Goal: Use online tool/utility: Utilize a website feature to perform a specific function

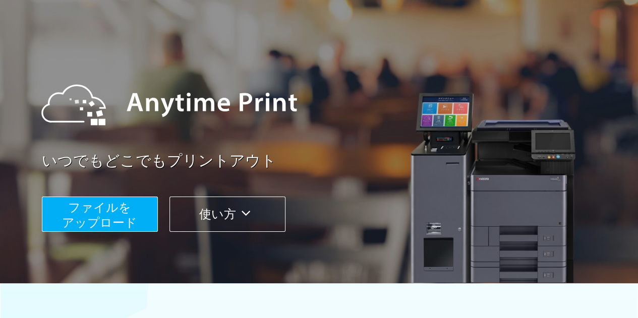
scroll to position [101, 0]
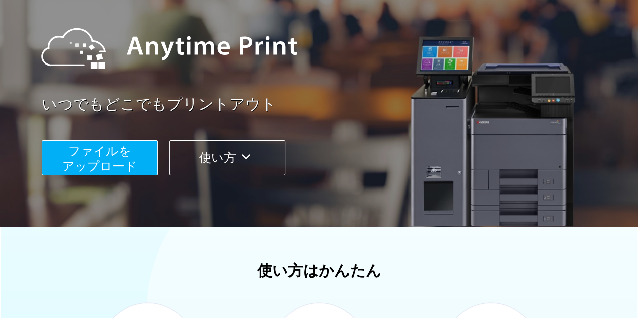
click at [111, 160] on span "ファイルを ​​アップロード" at bounding box center [99, 158] width 75 height 29
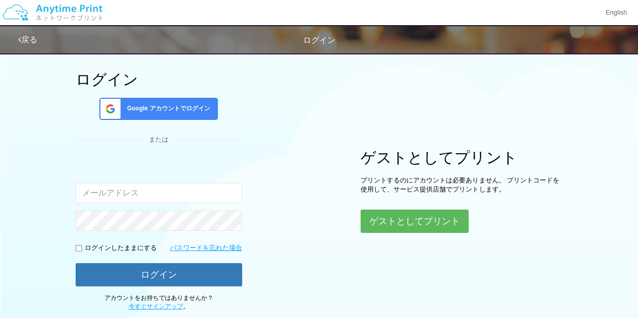
scroll to position [101, 0]
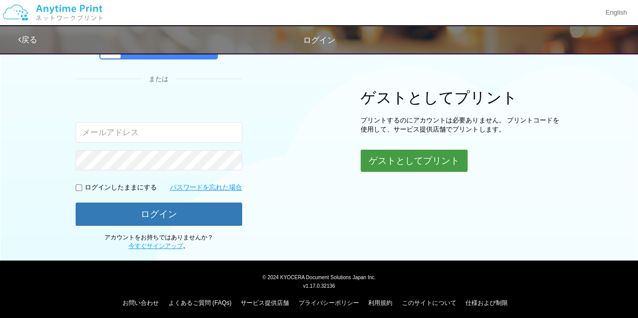
click at [394, 158] on button "ゲストとしてプリント" at bounding box center [413, 161] width 107 height 22
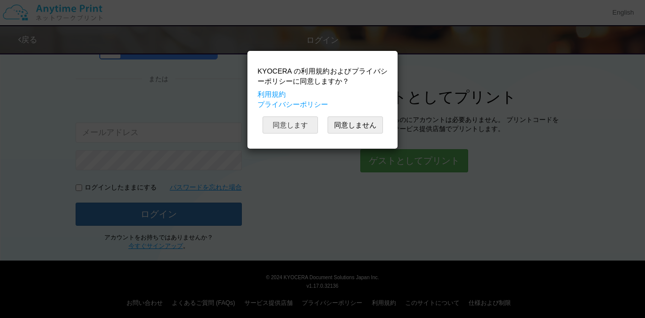
click at [305, 124] on button "同意します" at bounding box center [290, 124] width 55 height 17
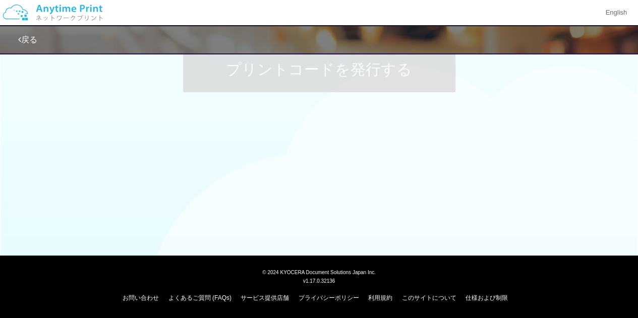
scroll to position [101, 0]
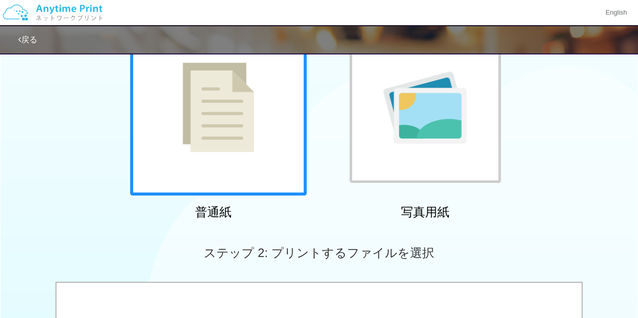
click at [299, 149] on div at bounding box center [218, 107] width 176 height 176
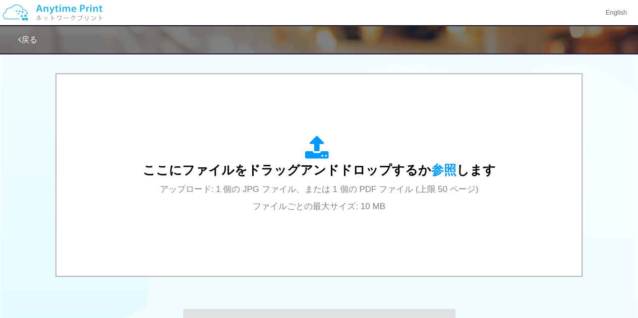
scroll to position [353, 0]
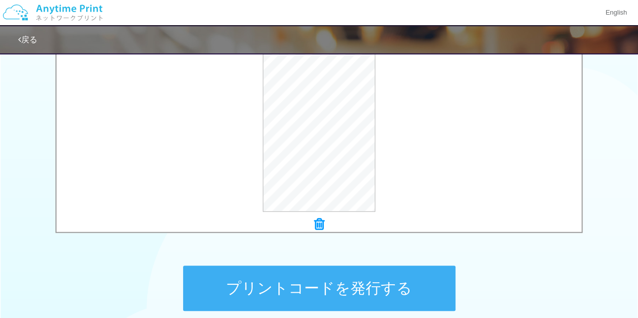
click at [338, 295] on button "プリントコードを発行する" at bounding box center [319, 288] width 272 height 45
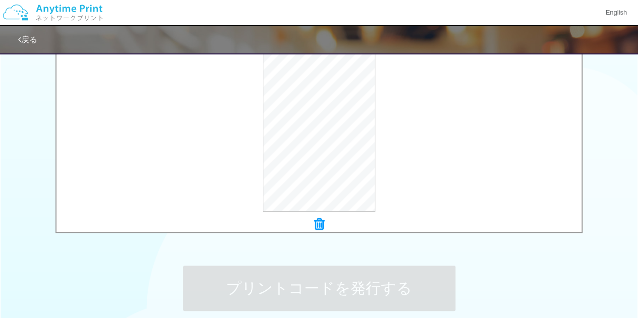
scroll to position [0, 0]
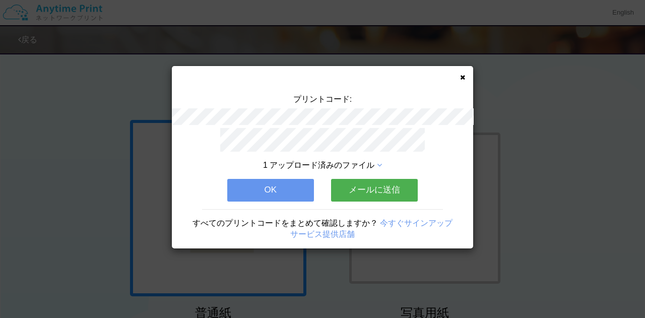
click at [308, 189] on button "OK" at bounding box center [270, 190] width 87 height 22
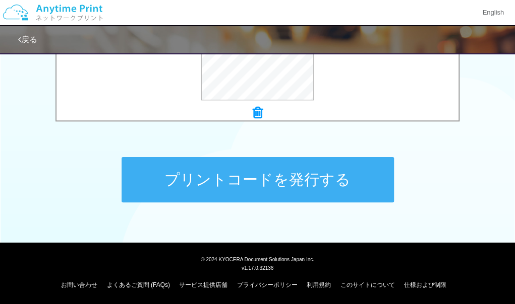
scroll to position [462, 0]
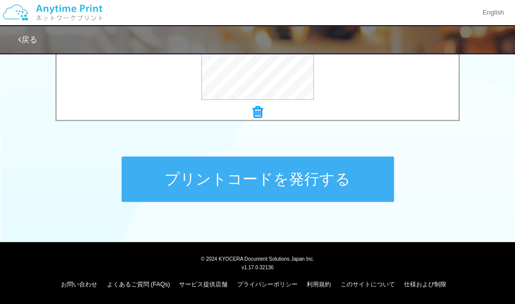
click at [286, 177] on button "プリントコードを発行する" at bounding box center [257, 179] width 272 height 45
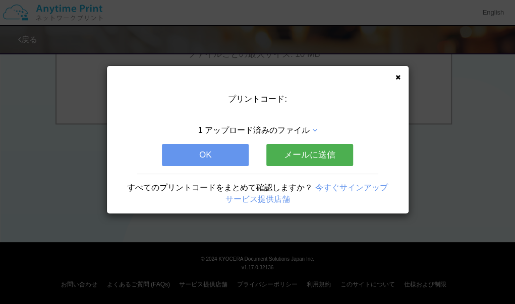
scroll to position [0, 0]
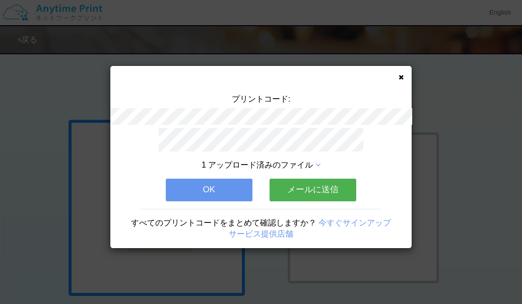
click at [248, 186] on button "OK" at bounding box center [209, 190] width 87 height 22
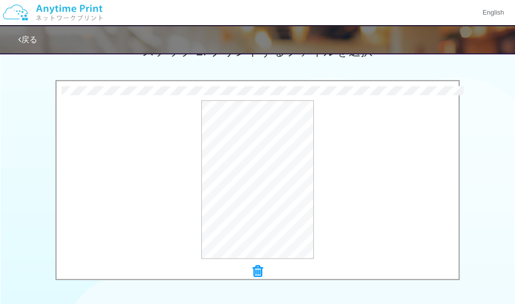
scroll to position [454, 0]
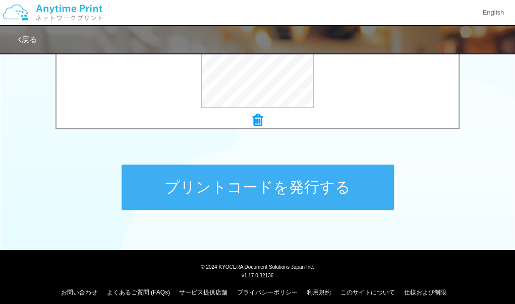
click at [290, 186] on button "プリントコードを発行する" at bounding box center [257, 187] width 272 height 45
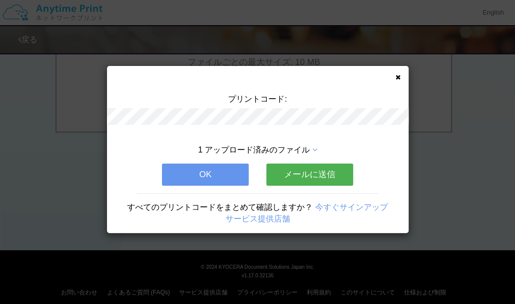
scroll to position [0, 0]
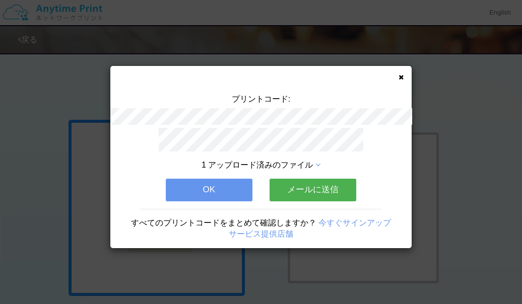
click at [400, 76] on icon at bounding box center [401, 77] width 5 height 7
